Goal: Transaction & Acquisition: Purchase product/service

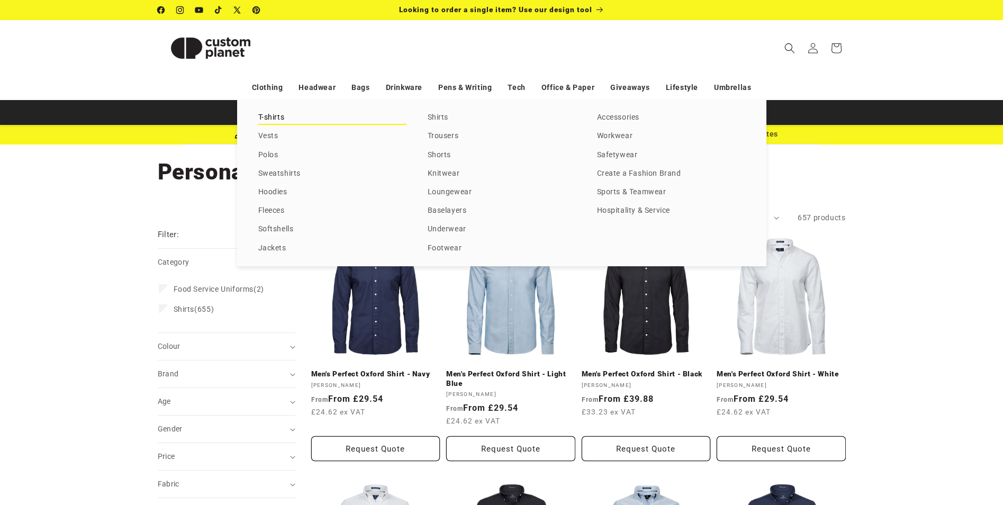
click at [285, 116] on link "T-shirts" at bounding box center [332, 118] width 148 height 14
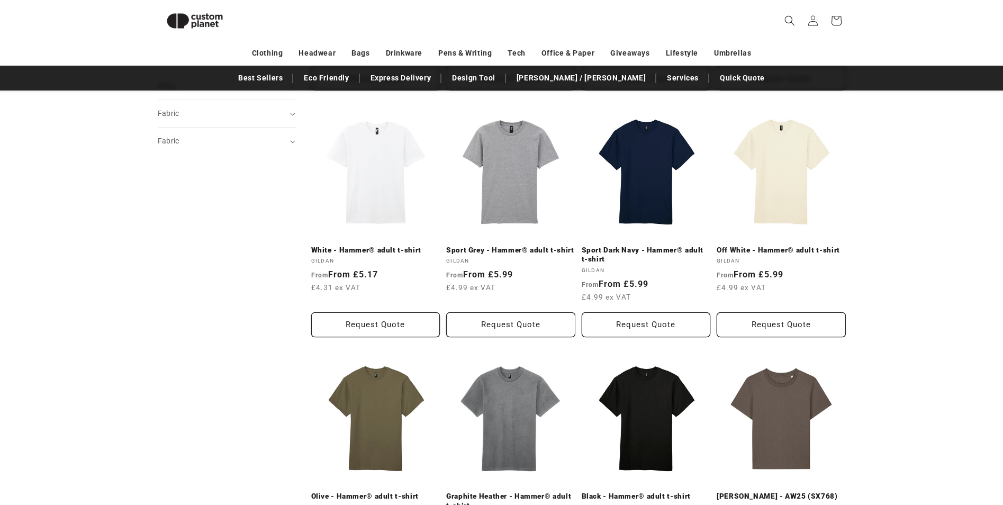
scroll to position [39, 0]
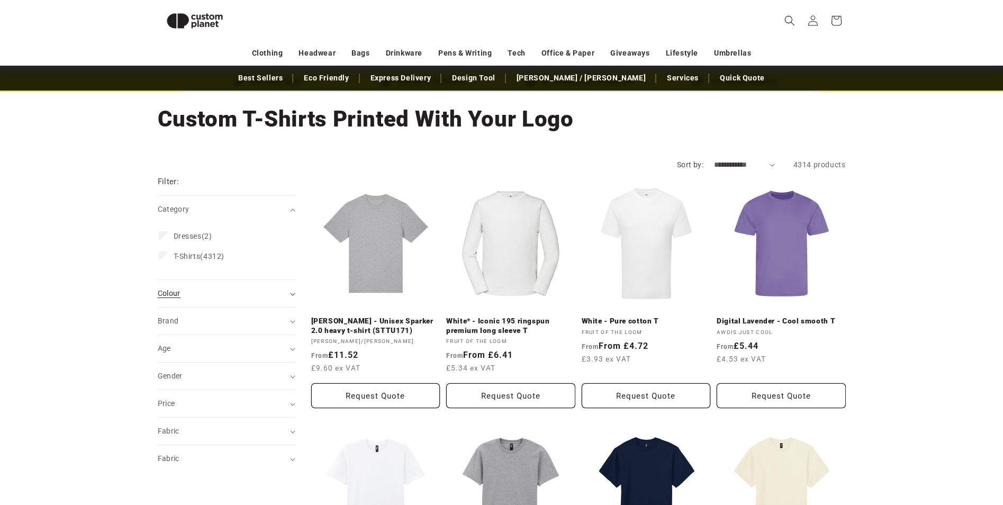
click at [251, 296] on div "Colour (0)" at bounding box center [222, 293] width 129 height 11
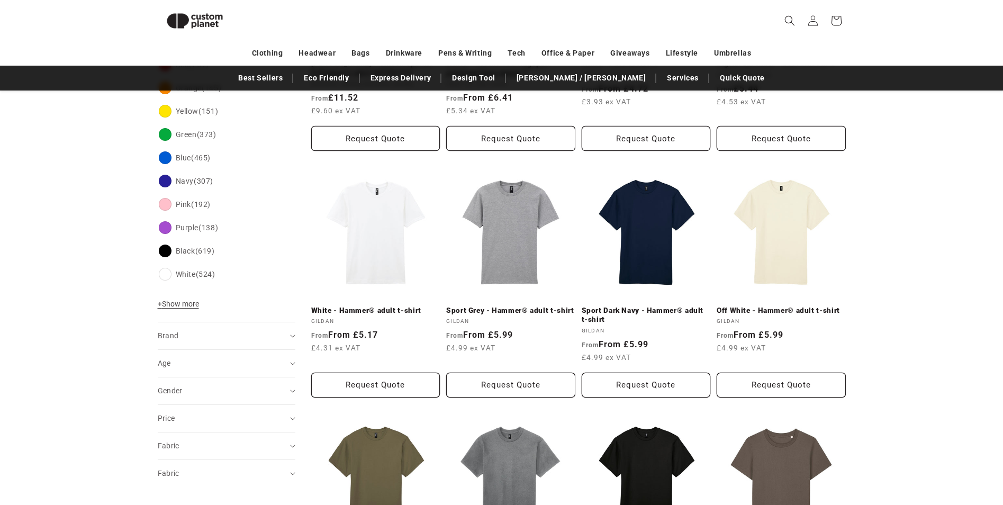
scroll to position [303, 0]
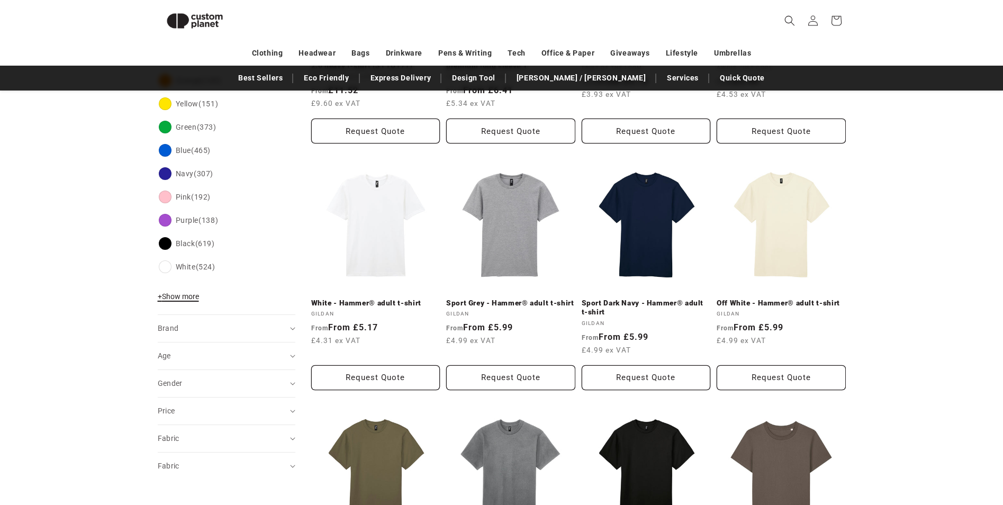
click at [184, 294] on span "+ Show more" at bounding box center [178, 296] width 41 height 8
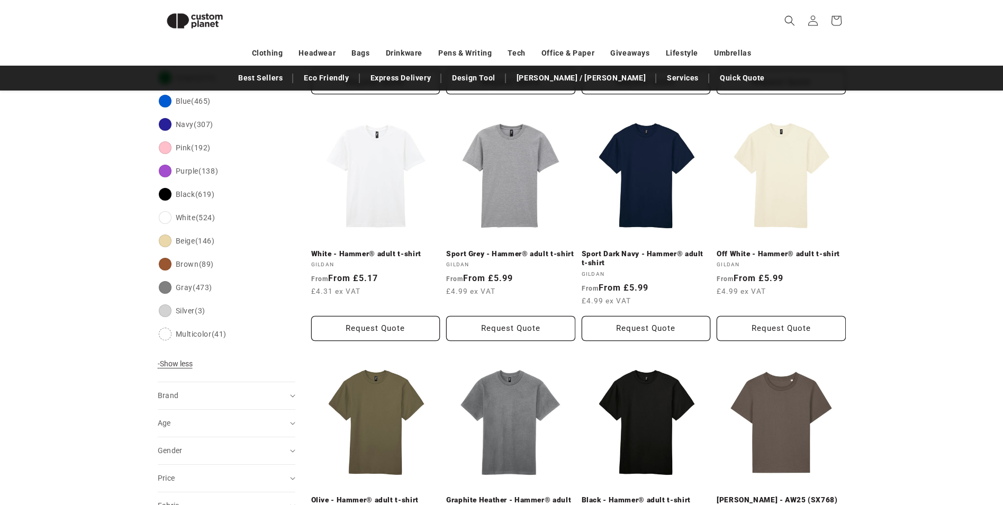
scroll to position [250, 0]
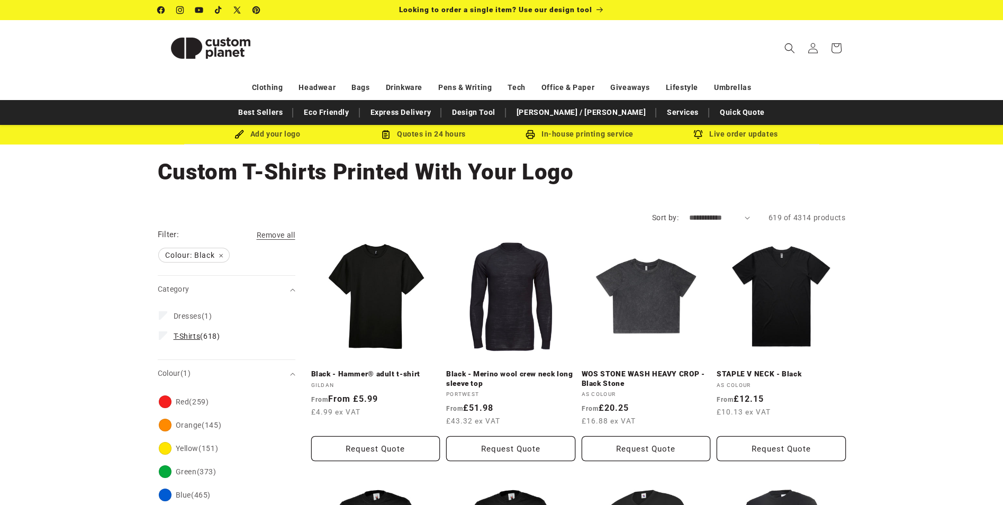
click at [216, 338] on span "T-Shirts (618)" at bounding box center [197, 336] width 47 height 10
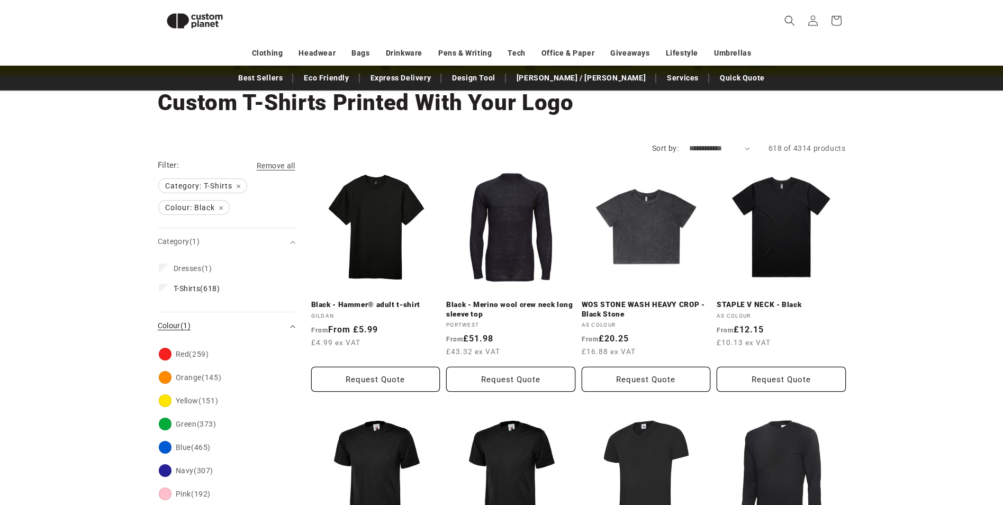
scroll to position [415, 0]
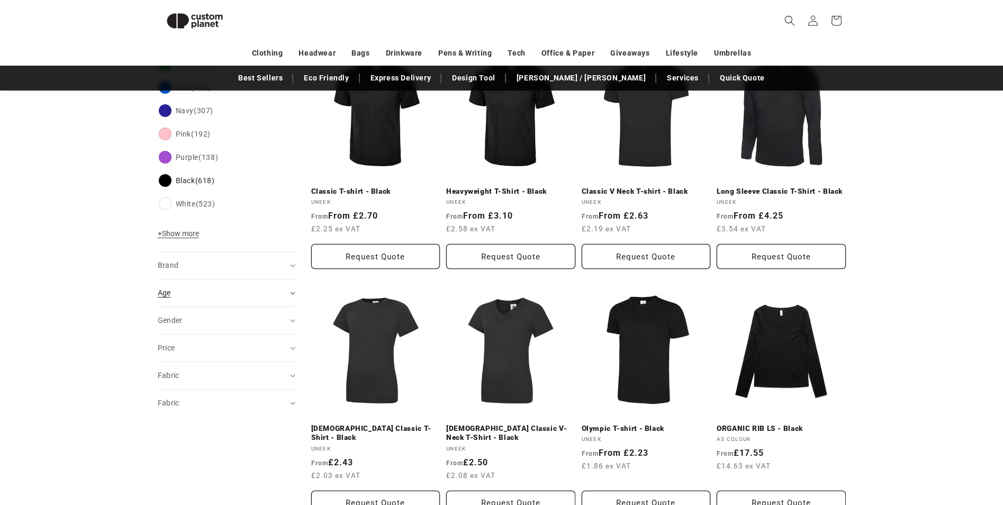
click at [163, 297] on span "Age (0)" at bounding box center [164, 292] width 13 height 8
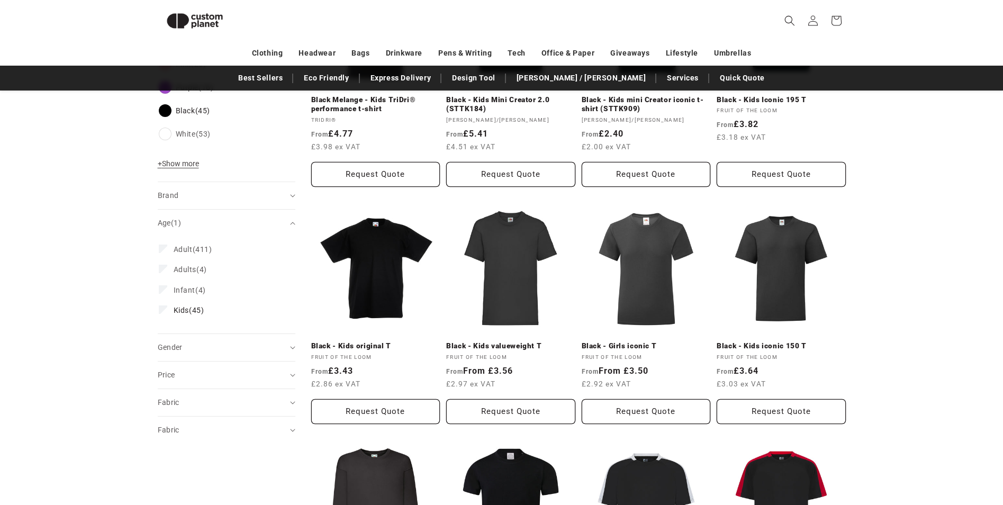
scroll to position [568, 0]
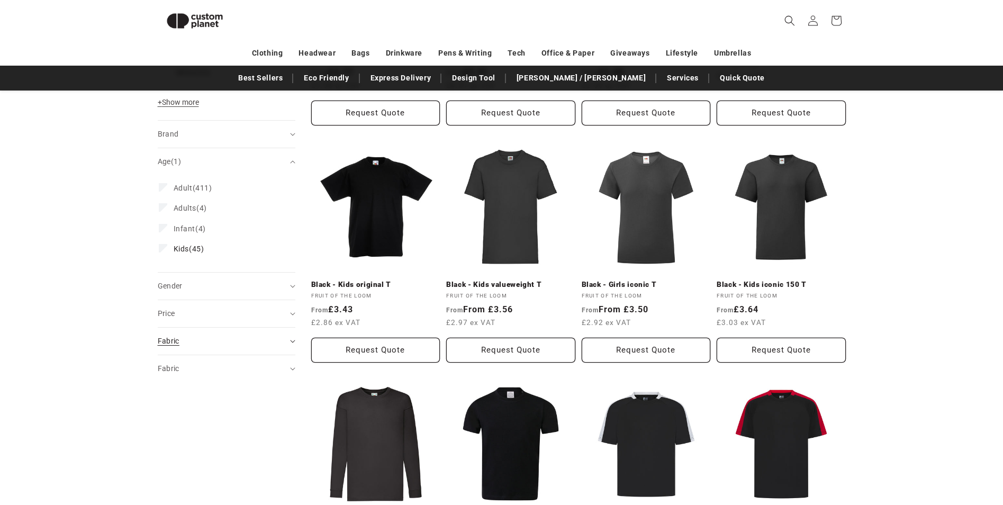
click at [192, 350] on summary "Fabric (0)" at bounding box center [227, 341] width 138 height 27
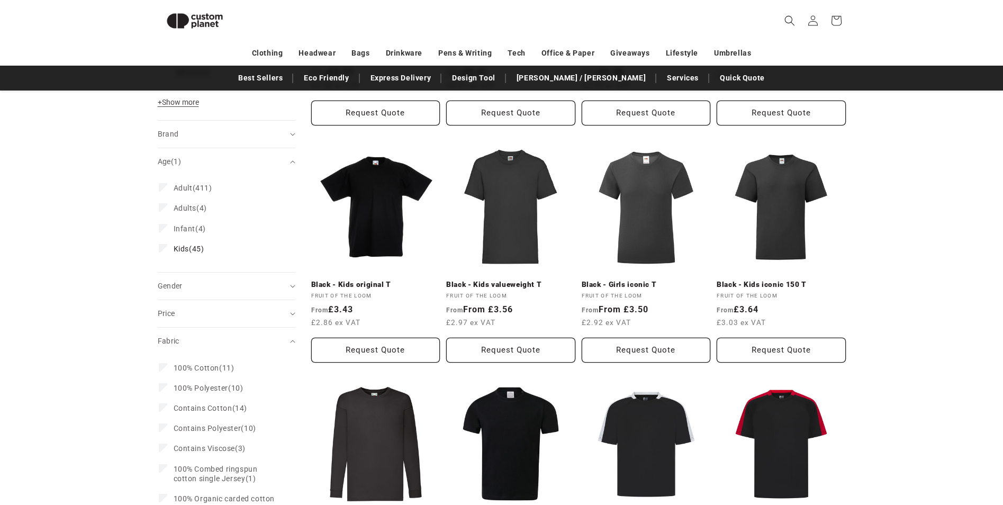
scroll to position [780, 0]
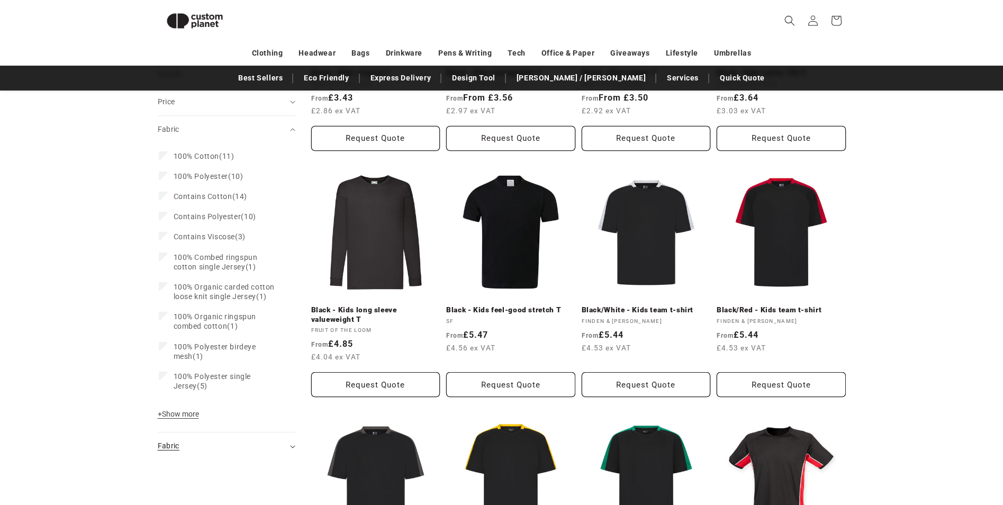
drag, startPoint x: 176, startPoint y: 449, endPoint x: 176, endPoint y: 444, distance: 5.8
click at [176, 450] on span "Fabric (0)" at bounding box center [169, 445] width 22 height 8
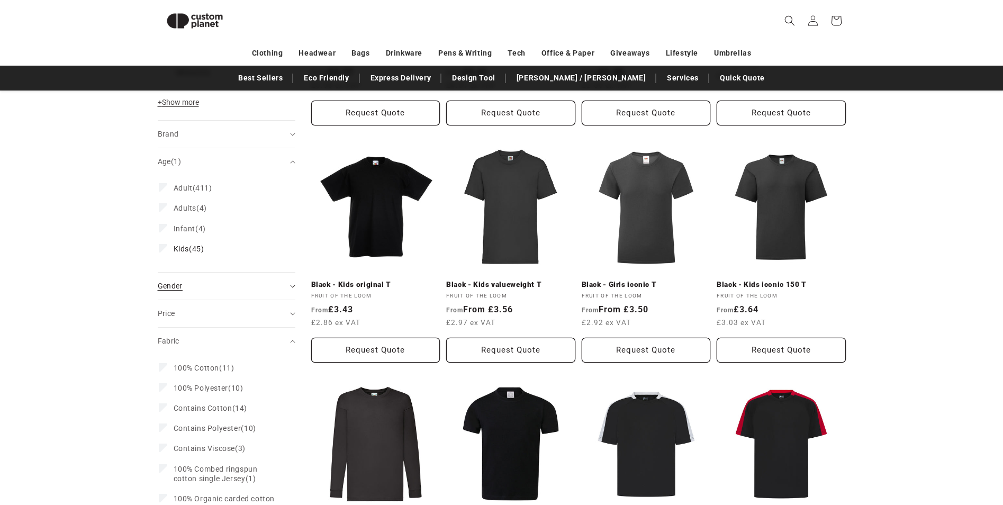
scroll to position [356, 0]
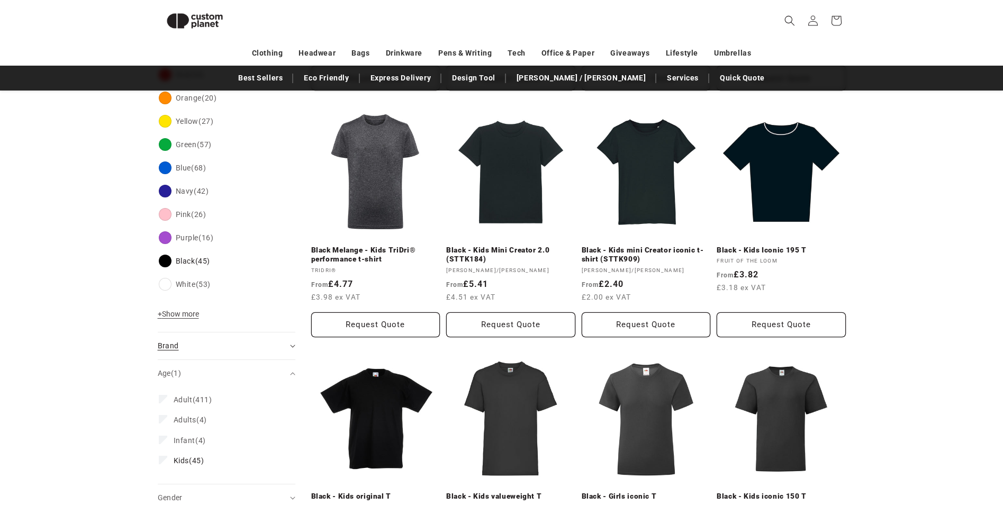
click at [232, 347] on div "Brand (0)" at bounding box center [222, 345] width 129 height 11
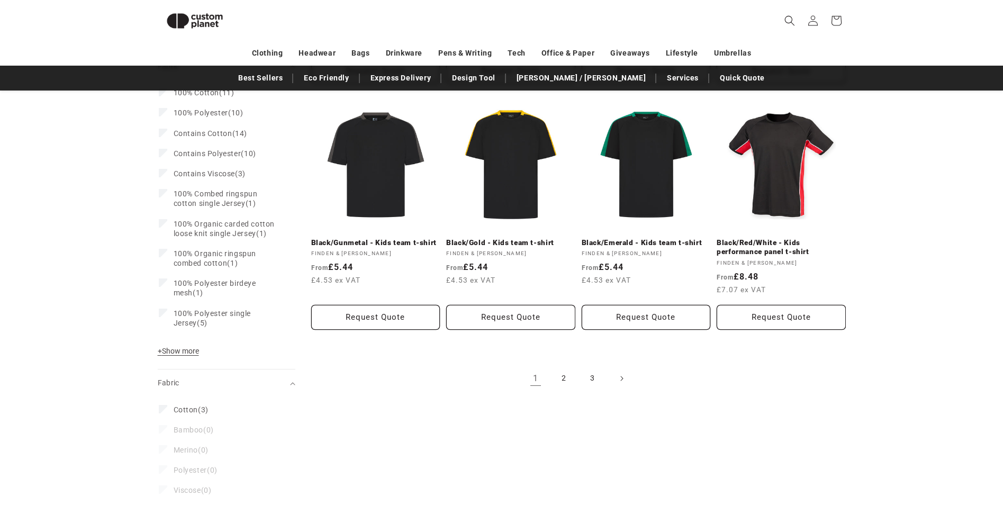
scroll to position [1097, 0]
